Goal: Browse casually: Explore the website without a specific task or goal

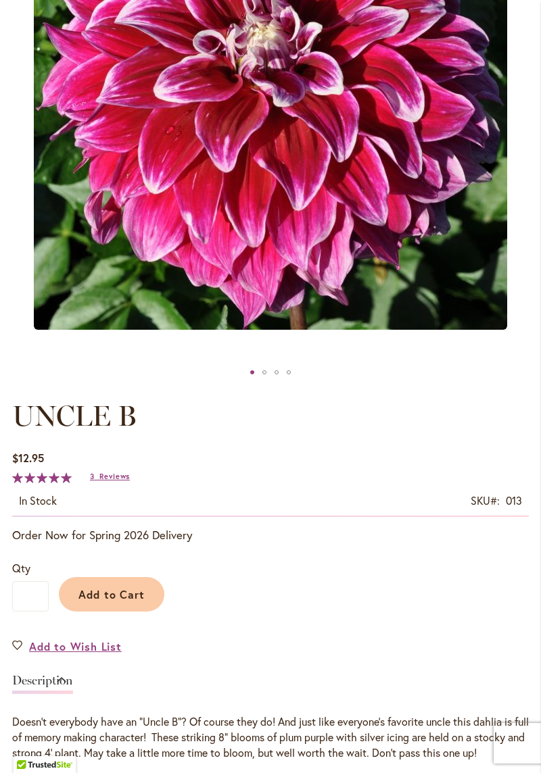
scroll to position [354, 0]
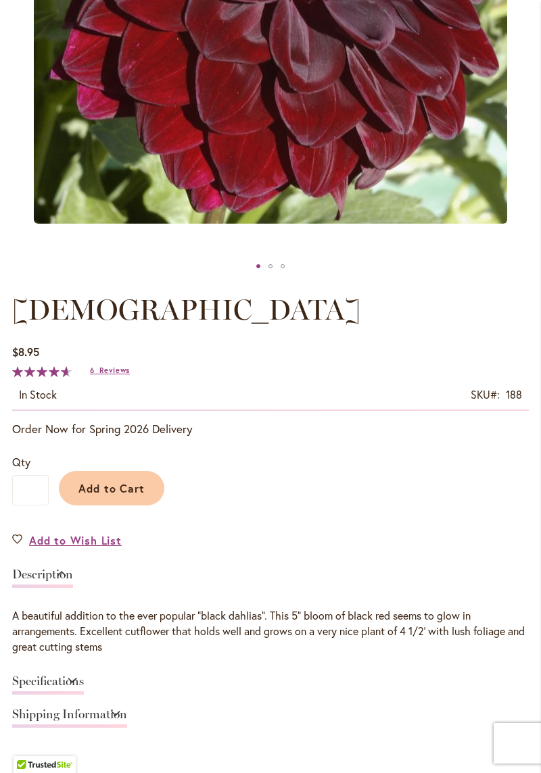
scroll to position [462, 0]
